Goal: Obtain resource: Download file/media

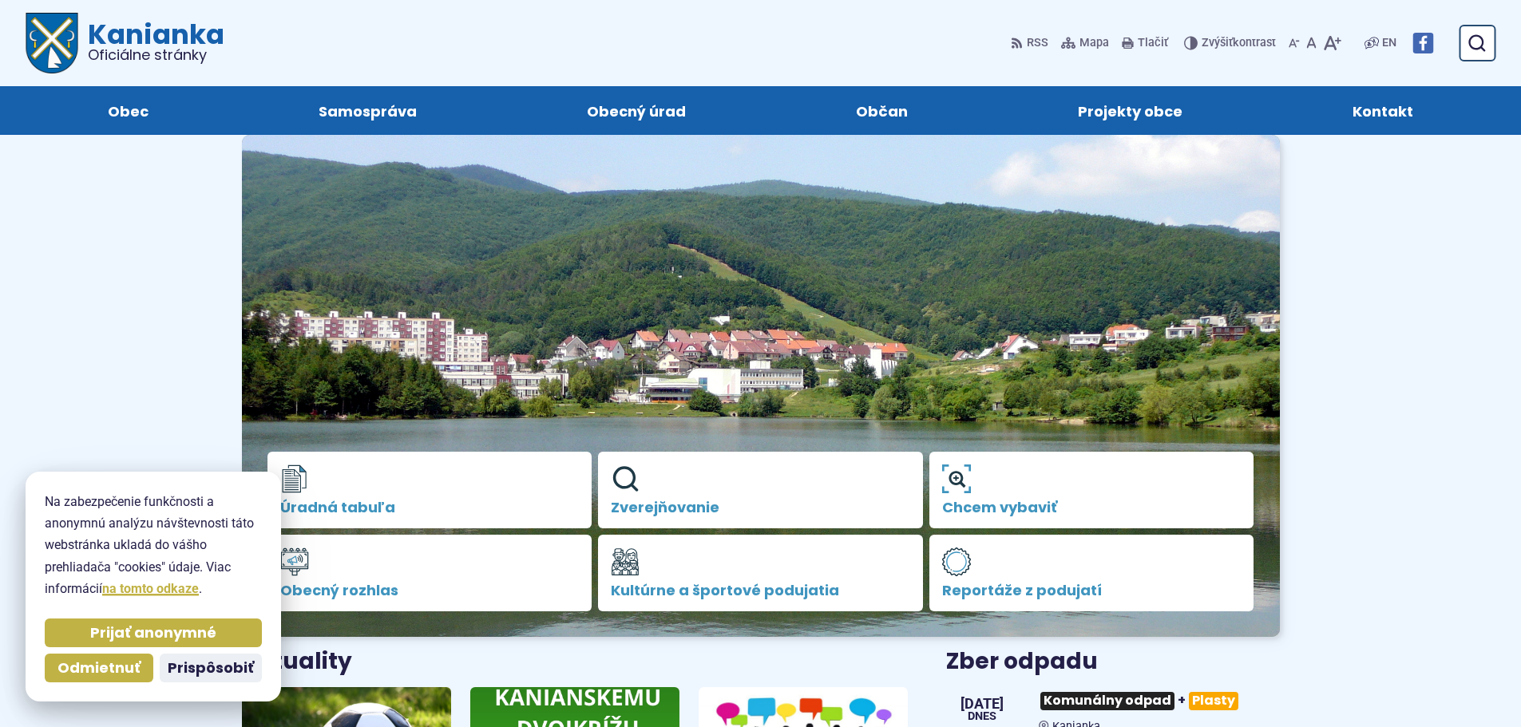
click at [119, 674] on span "Odmietnuť" at bounding box center [98, 668] width 83 height 18
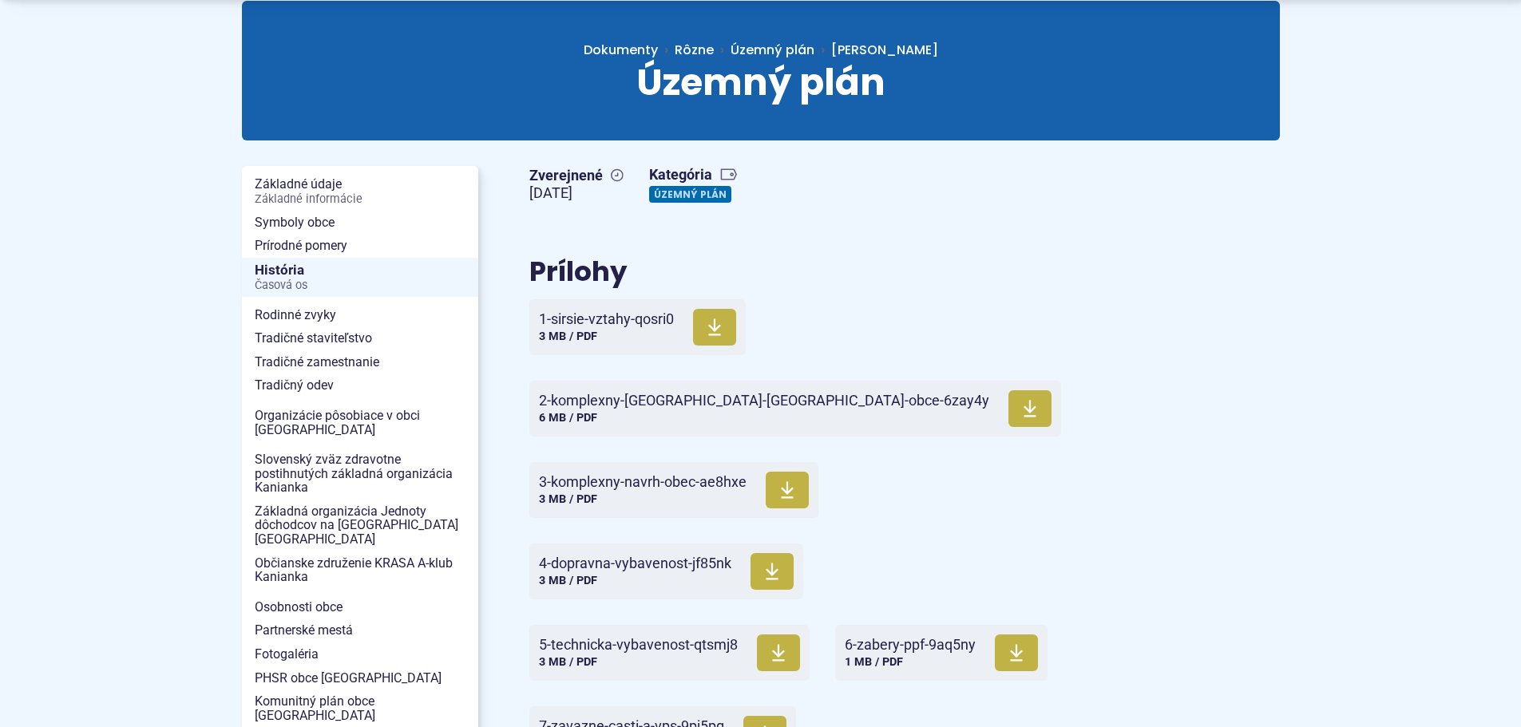
scroll to position [239, 0]
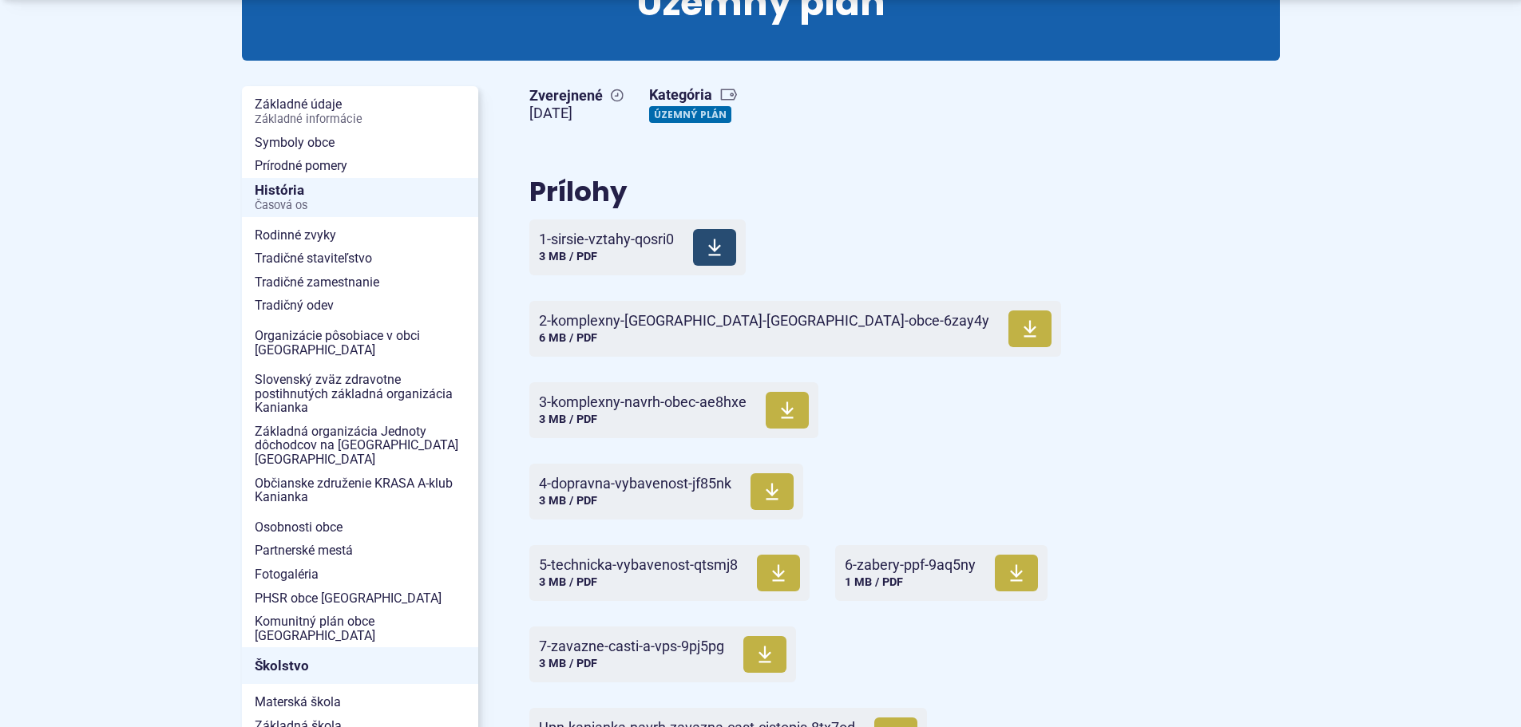
click at [612, 241] on span "1-sirsie-vztahy-qosri0" at bounding box center [606, 240] width 135 height 16
click at [635, 328] on span "2-komplexny-[GEOGRAPHIC_DATA]-[GEOGRAPHIC_DATA]-obce-6zay4y" at bounding box center [764, 321] width 450 height 16
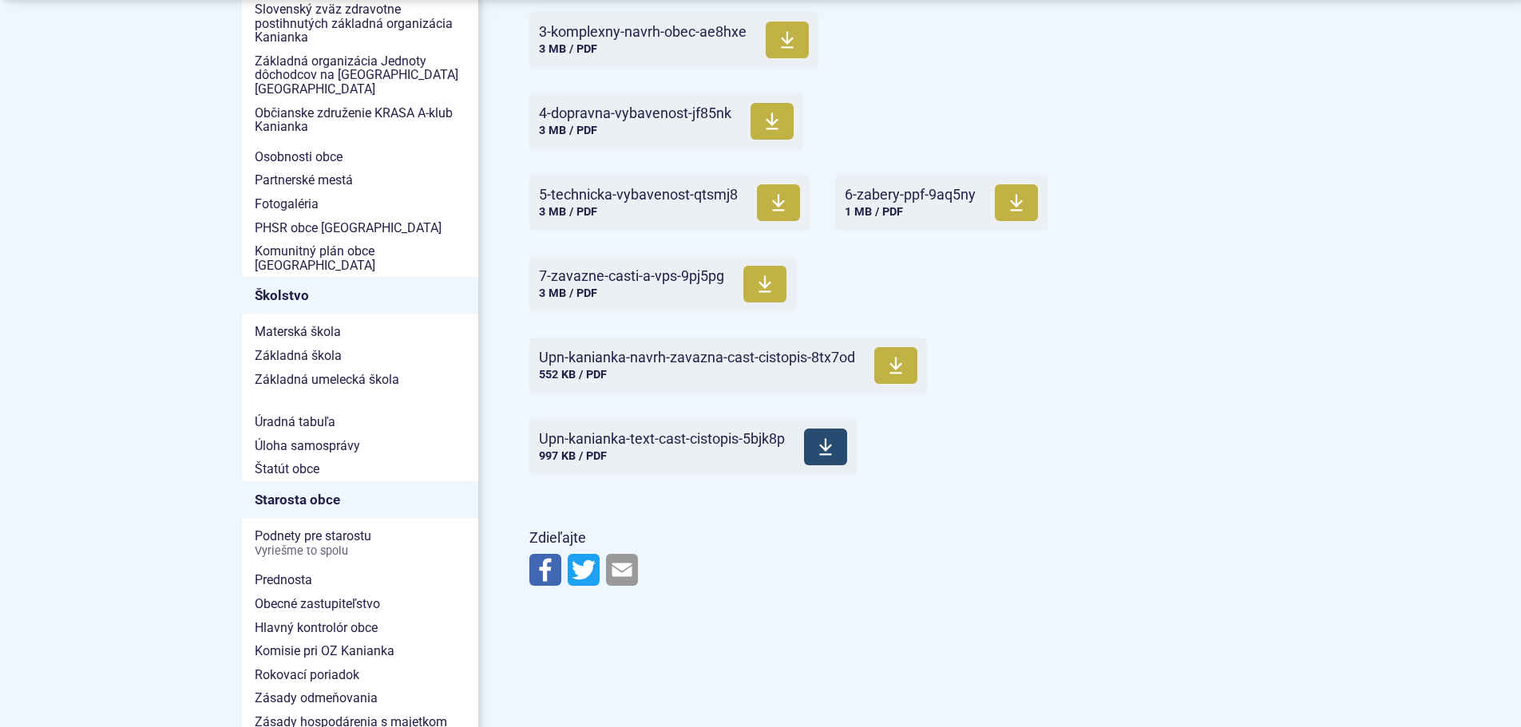
scroll to position [639, 0]
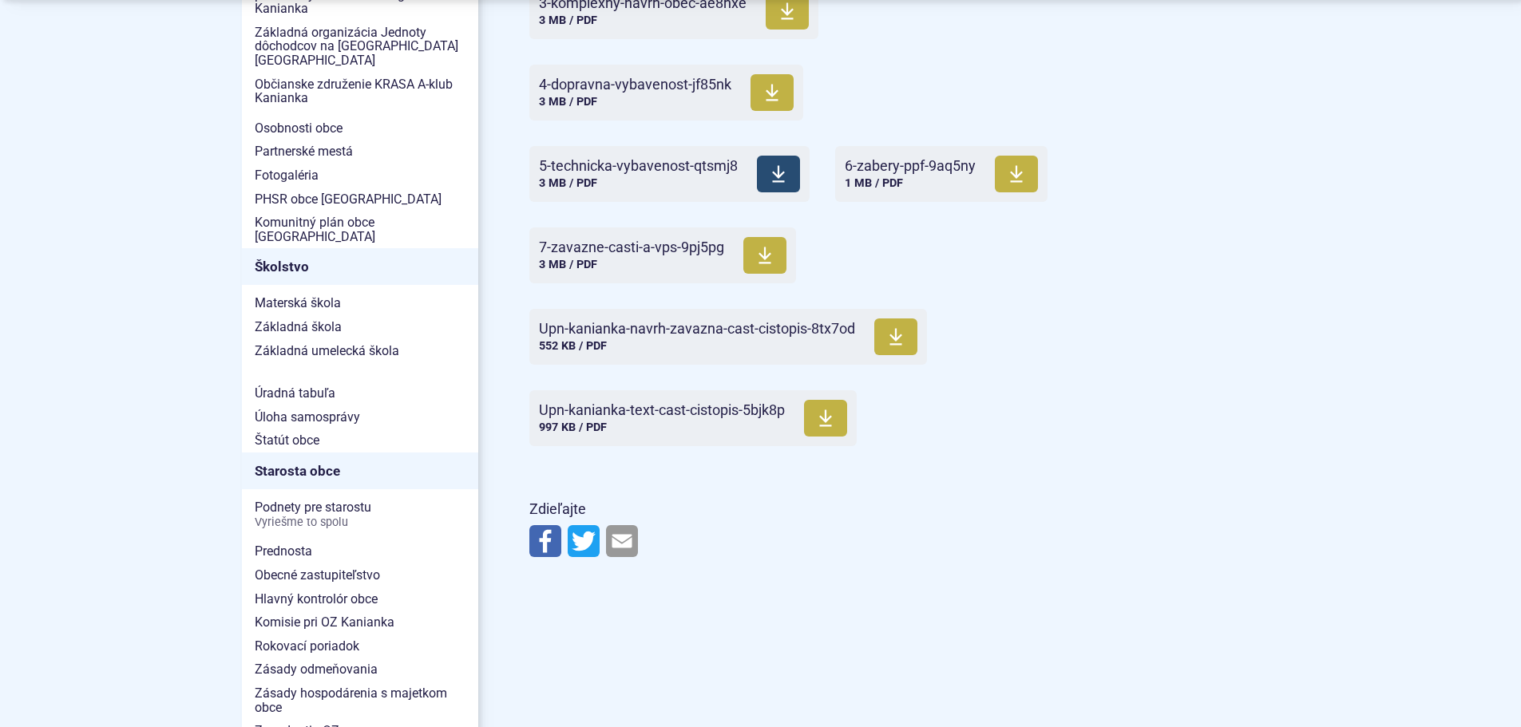
click at [651, 163] on span "5-technicka-vybavenost-qtsmj8" at bounding box center [638, 166] width 199 height 16
click at [606, 164] on span "5-technicka-vybavenost-qtsmj8" at bounding box center [638, 166] width 199 height 16
